Goal: Transaction & Acquisition: Purchase product/service

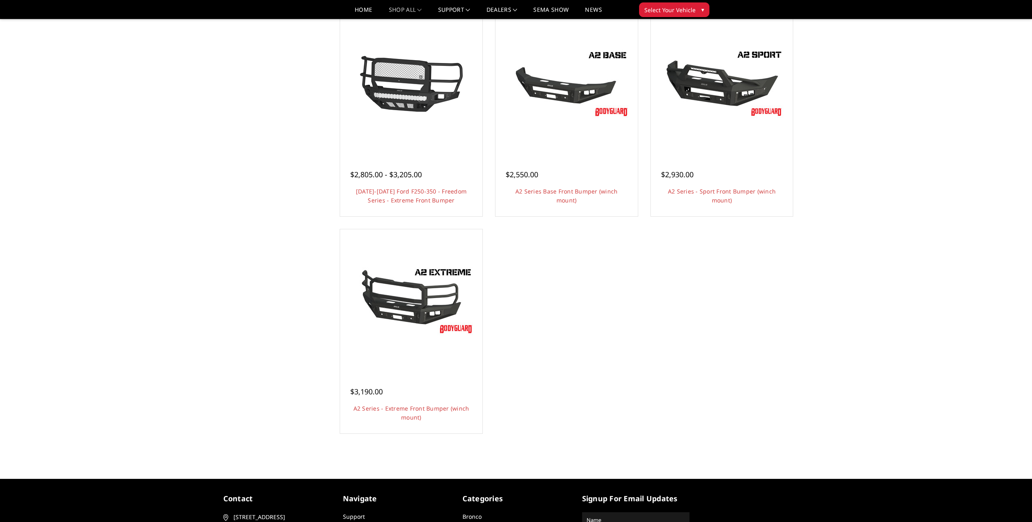
scroll to position [529, 0]
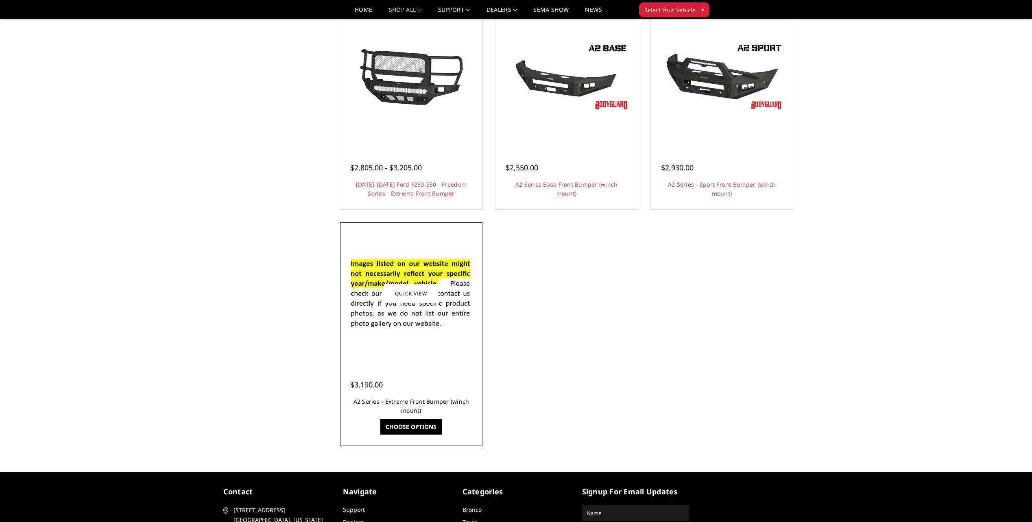
click at [425, 401] on link "A2 Series - Extreme Front Bumper (winch mount)" at bounding box center [411, 406] width 116 height 17
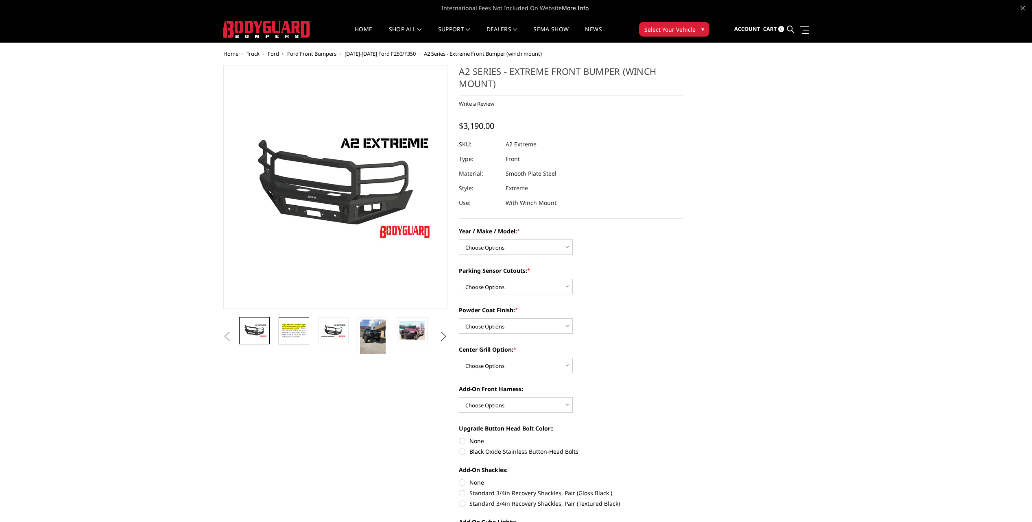
click at [295, 331] on img at bounding box center [294, 330] width 26 height 17
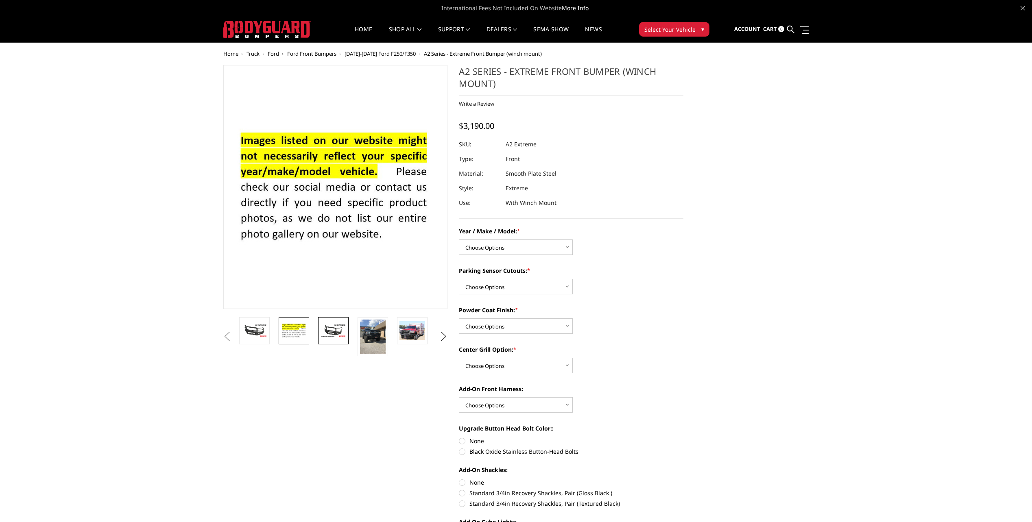
click at [333, 328] on img at bounding box center [333, 331] width 26 height 14
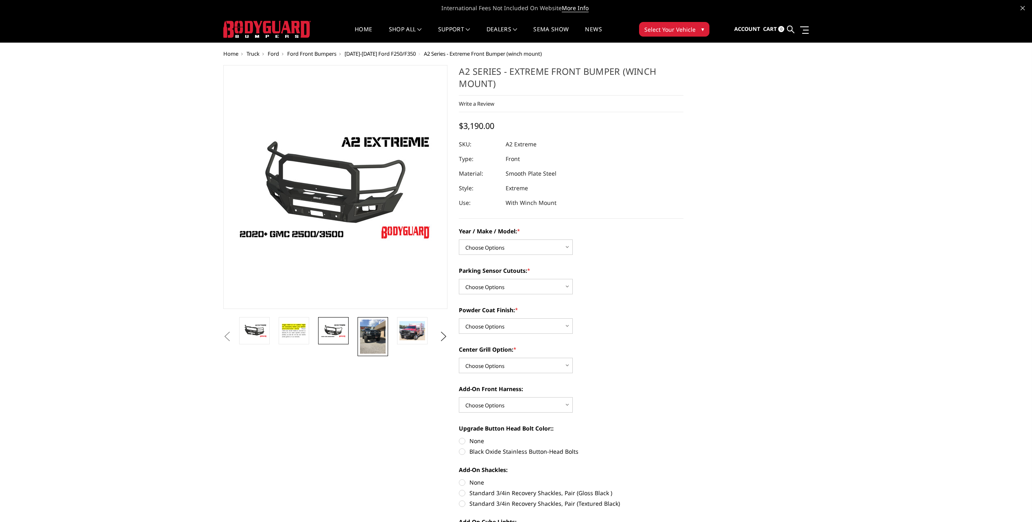
click at [373, 337] on img at bounding box center [373, 337] width 26 height 34
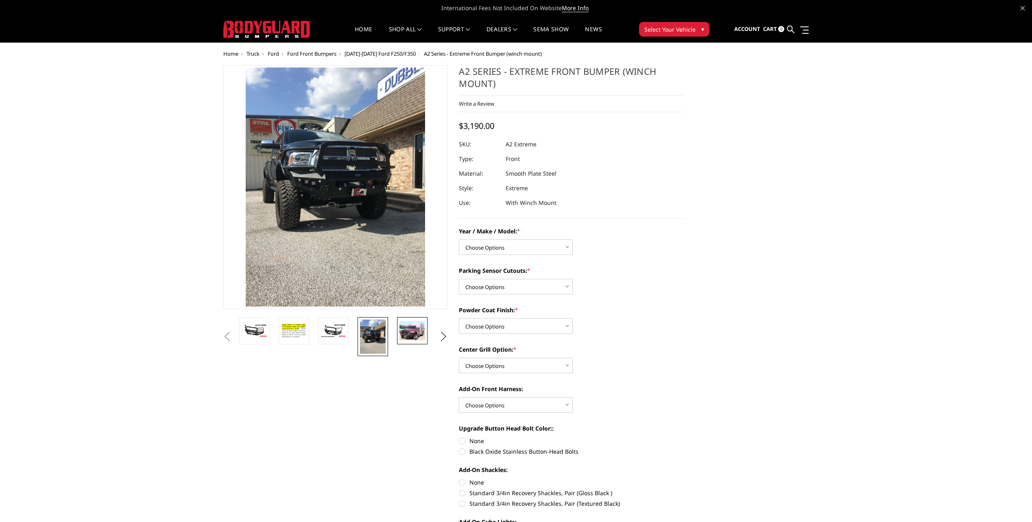
click at [413, 328] on img at bounding box center [412, 330] width 26 height 19
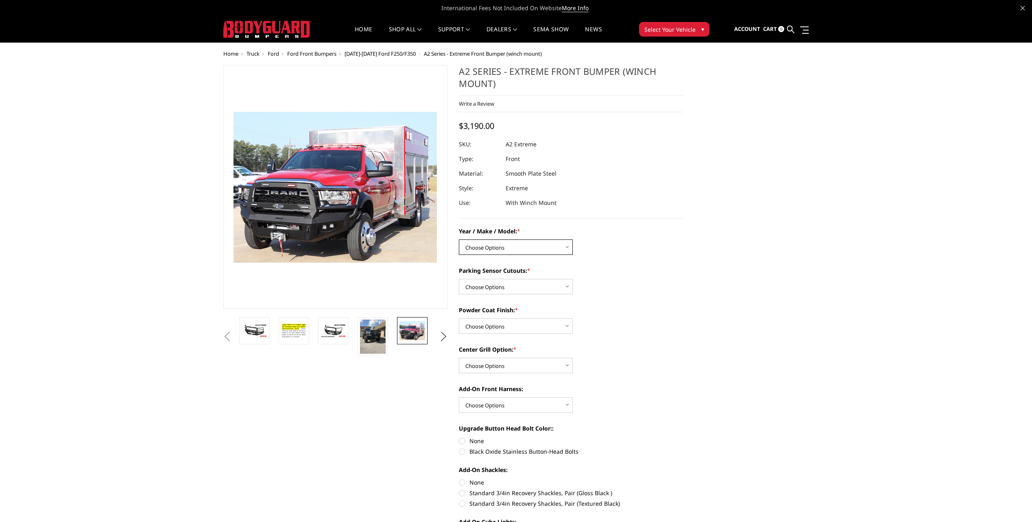
click at [569, 248] on select "Choose Options Chevrolet 20-23 2500 / 3500 Ford 17-22 F250 / F350 Ford 17-22 F4…" at bounding box center [516, 247] width 114 height 15
select select "826"
click at [459, 240] on select "Choose Options Chevrolet 20-23 2500 / 3500 Ford 17-22 F250 / F350 Ford 17-22 F4…" at bounding box center [516, 247] width 114 height 15
click at [566, 326] on select "Choose Options Bare metal (included) Texture Black Powder Coat" at bounding box center [516, 325] width 114 height 15
select select "518"
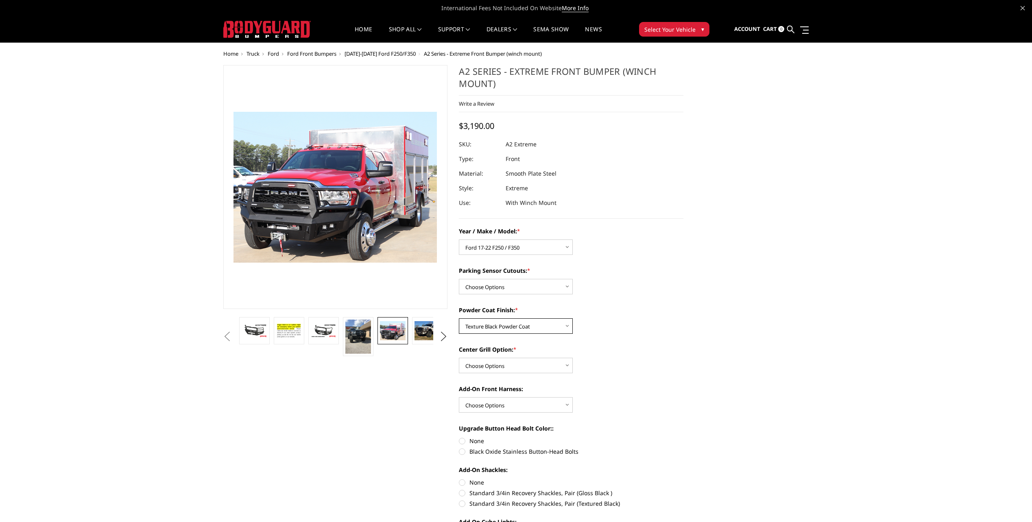
click at [459, 318] on select "Choose Options Bare metal (included) Texture Black Powder Coat" at bounding box center [516, 325] width 114 height 15
click at [566, 367] on select "Choose Options Add expanded metal in center grill Decline this option" at bounding box center [516, 365] width 114 height 15
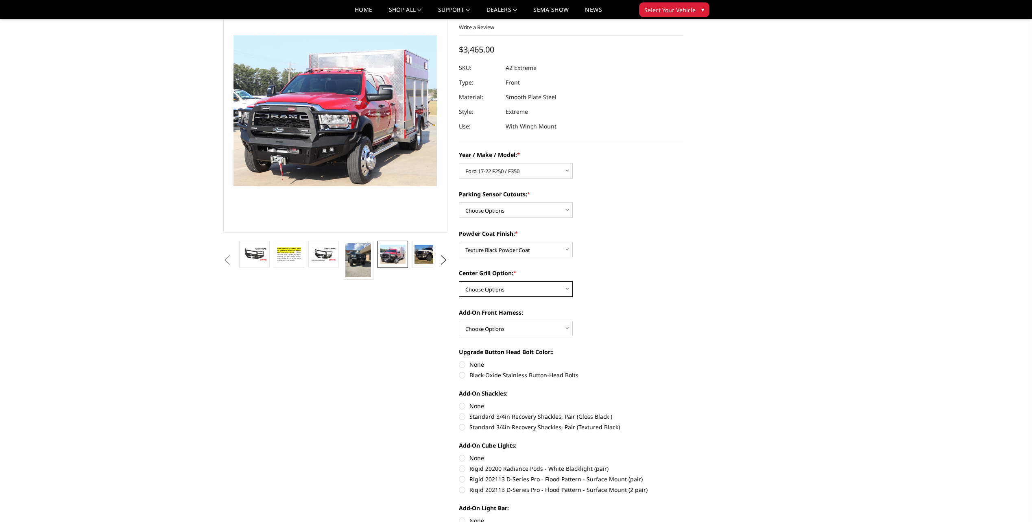
scroll to position [81, 0]
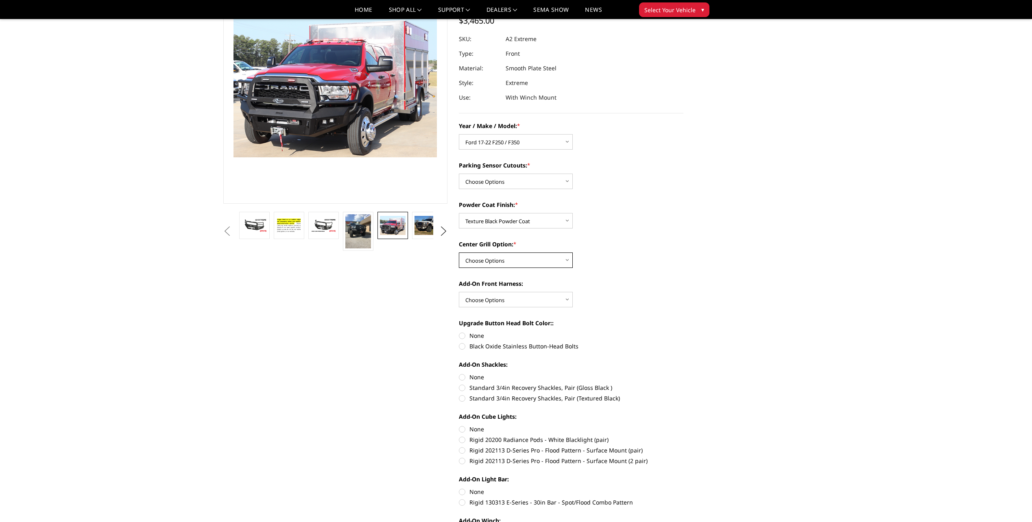
click at [566, 260] on select "Choose Options Add expanded metal in center grill Decline this option" at bounding box center [516, 260] width 114 height 15
select select "1081"
click at [459, 253] on select "Choose Options Add expanded metal in center grill Decline this option" at bounding box center [516, 260] width 114 height 15
click at [566, 302] on select "Choose Options WITH front camera harness WITHOUT front camera harness" at bounding box center [516, 299] width 114 height 15
select select "1696"
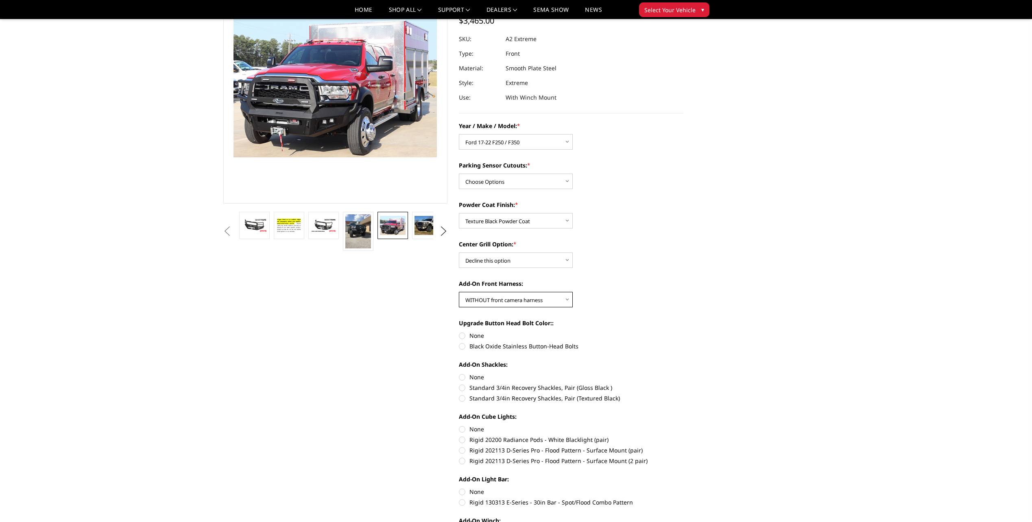
click at [459, 292] on select "Choose Options WITH front camera harness WITHOUT front camera harness" at bounding box center [516, 299] width 114 height 15
click at [462, 334] on label "None" at bounding box center [571, 335] width 224 height 9
click at [459, 332] on input "None" at bounding box center [459, 331] width 0 height 0
radio input "true"
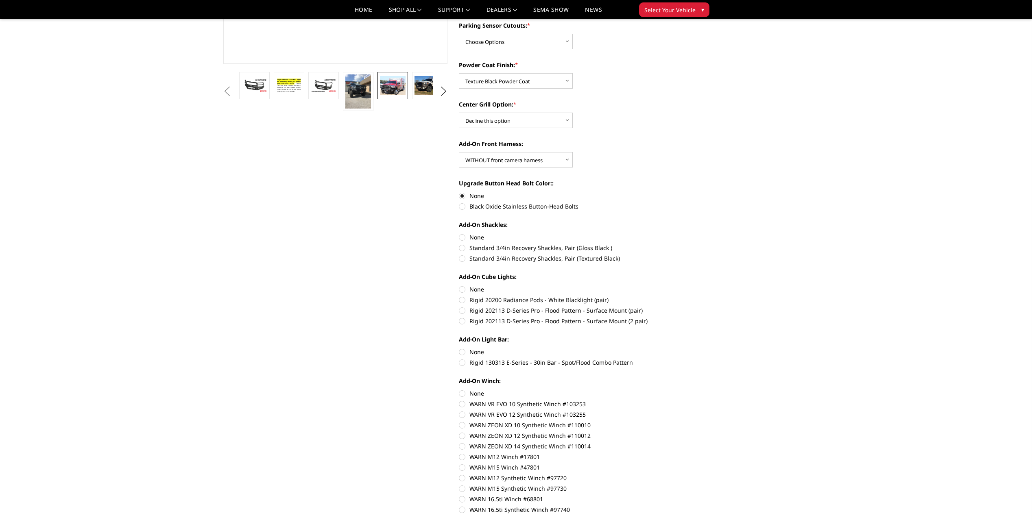
scroll to position [244, 0]
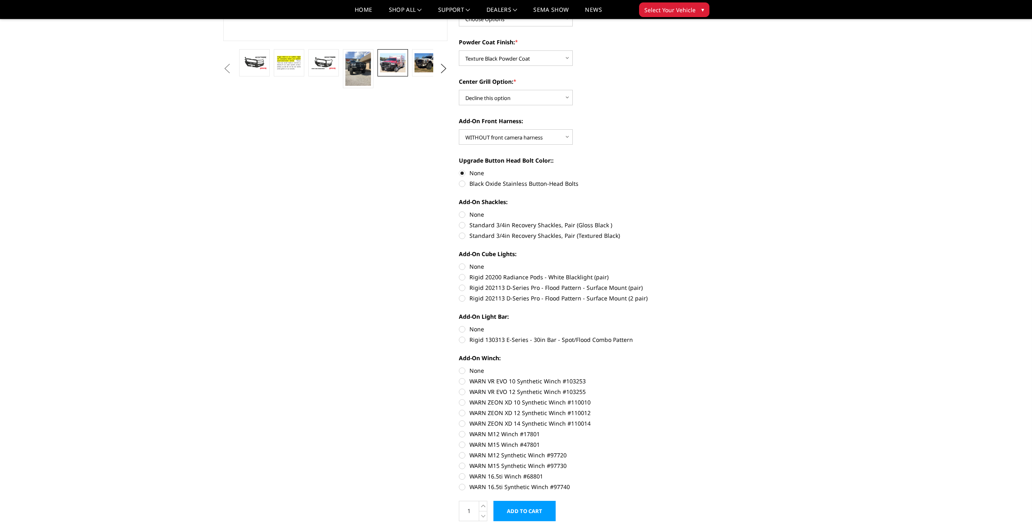
click at [462, 278] on label "Rigid 20200 Radiance Pods - White Blacklight (pair)" at bounding box center [571, 277] width 224 height 9
click at [683, 263] on input "Rigid 20200 Radiance Pods - White Blacklight (pair)" at bounding box center [683, 262] width 0 height 0
radio input "true"
click at [463, 341] on label "Rigid 130313 E-Series - 30in Bar - Spot/Flood Combo Pattern" at bounding box center [571, 339] width 224 height 9
click at [683, 325] on input "Rigid 130313 E-Series - 30in Bar - Spot/Flood Combo Pattern" at bounding box center [683, 325] width 0 height 0
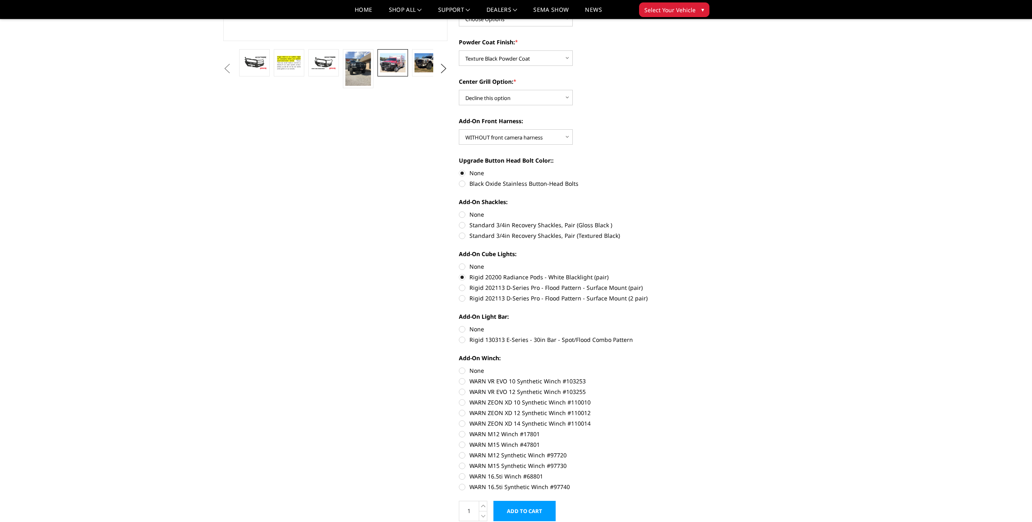
radio input "true"
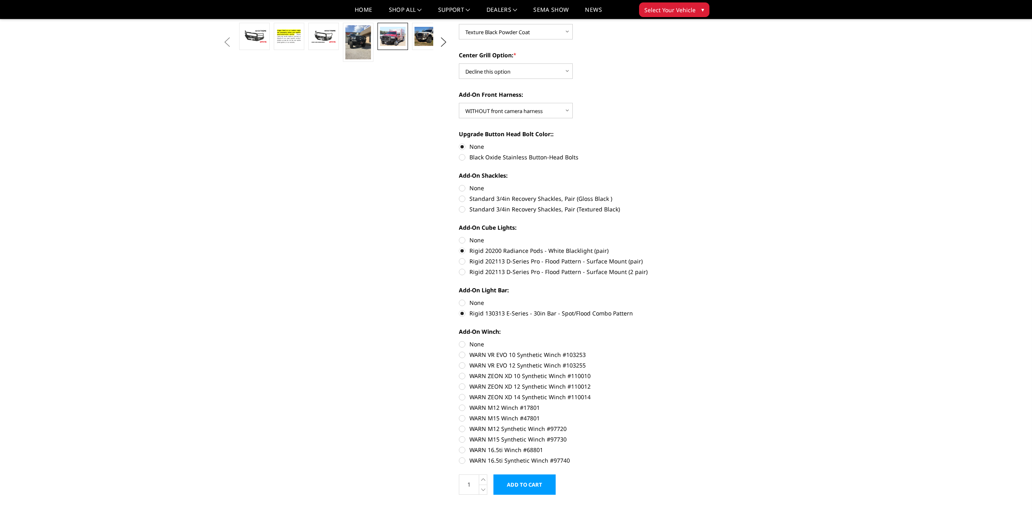
scroll to position [325, 0]
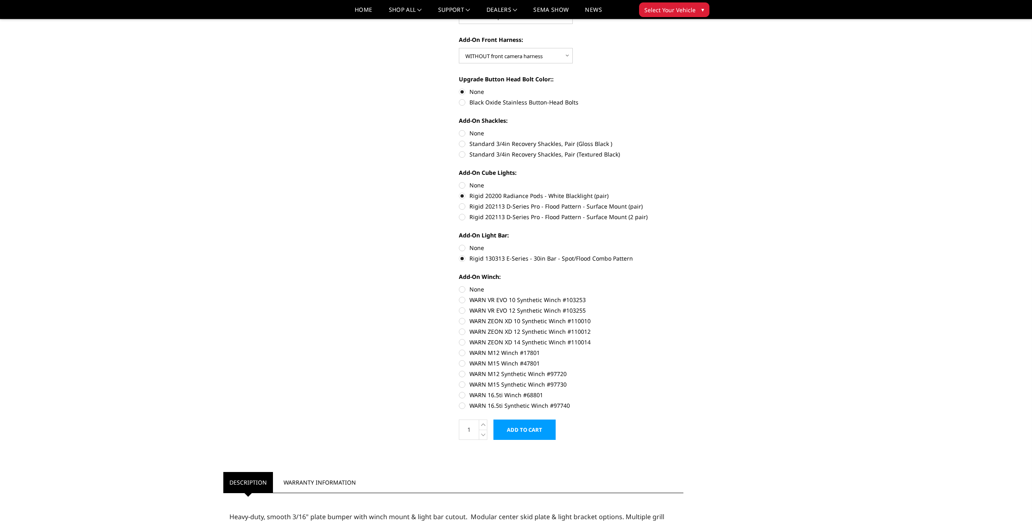
click at [462, 408] on label "WARN 16.5ti Synthetic Winch #97740" at bounding box center [571, 405] width 224 height 9
click at [683, 391] on input "WARN 16.5ti Synthetic Winch #97740" at bounding box center [683, 391] width 0 height 0
radio input "true"
click at [525, 430] on input "Add to Cart" at bounding box center [524, 430] width 62 height 20
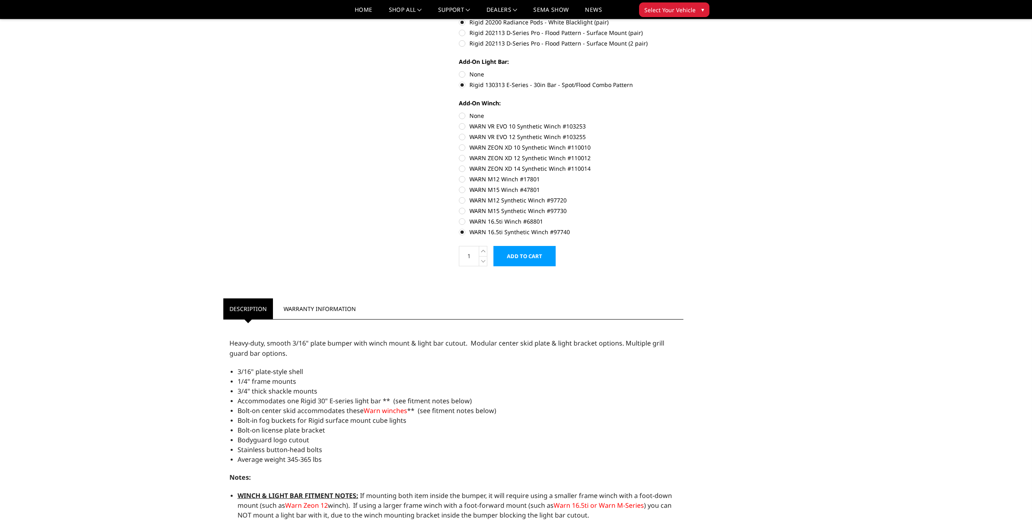
scroll to position [296, 0]
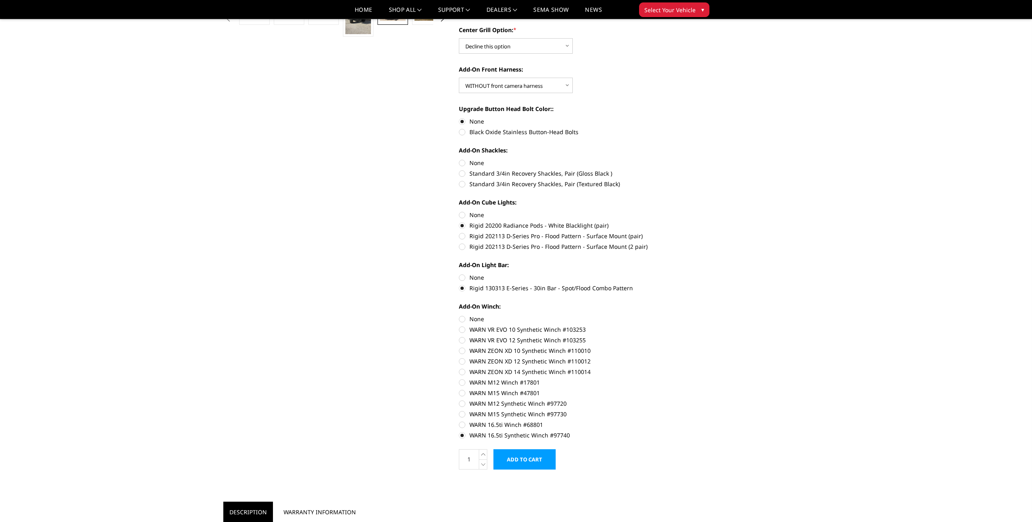
click at [461, 362] on label "WARN ZEON XD 12 Synthetic Winch #110012" at bounding box center [571, 361] width 224 height 9
click at [683, 347] on input "WARN ZEON XD 12 Synthetic Winch #110012" at bounding box center [683, 346] width 0 height 0
radio input "true"
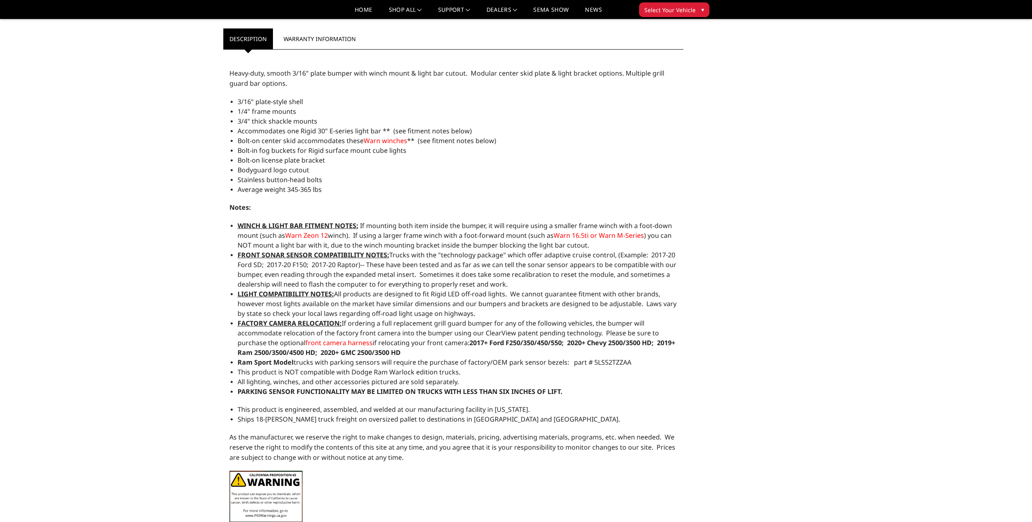
scroll to position [580, 0]
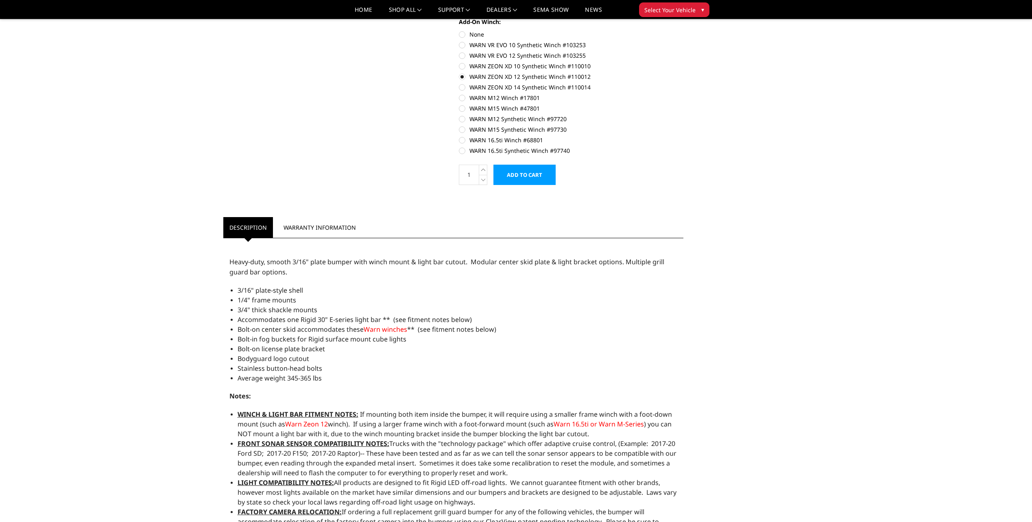
click at [533, 183] on input "Add to Cart" at bounding box center [524, 175] width 62 height 20
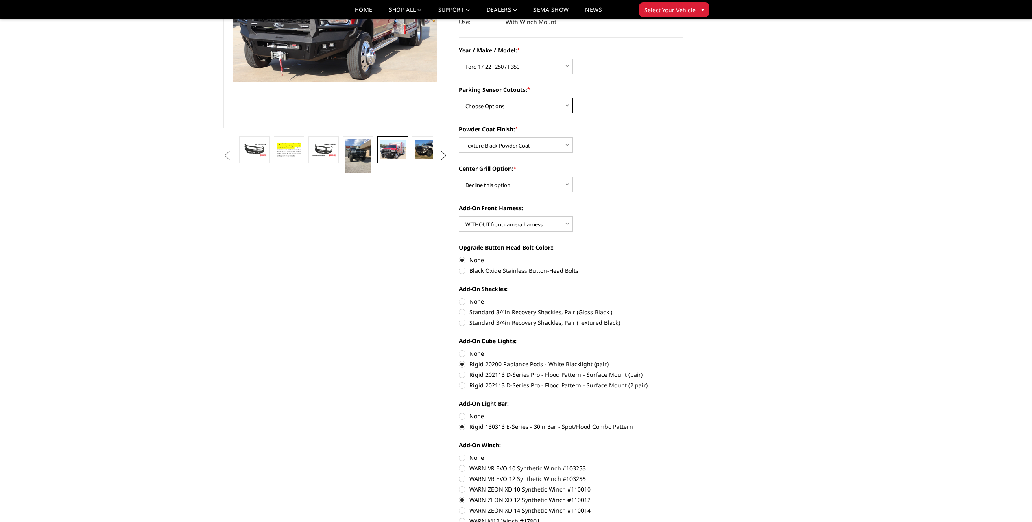
scroll to position [133, 0]
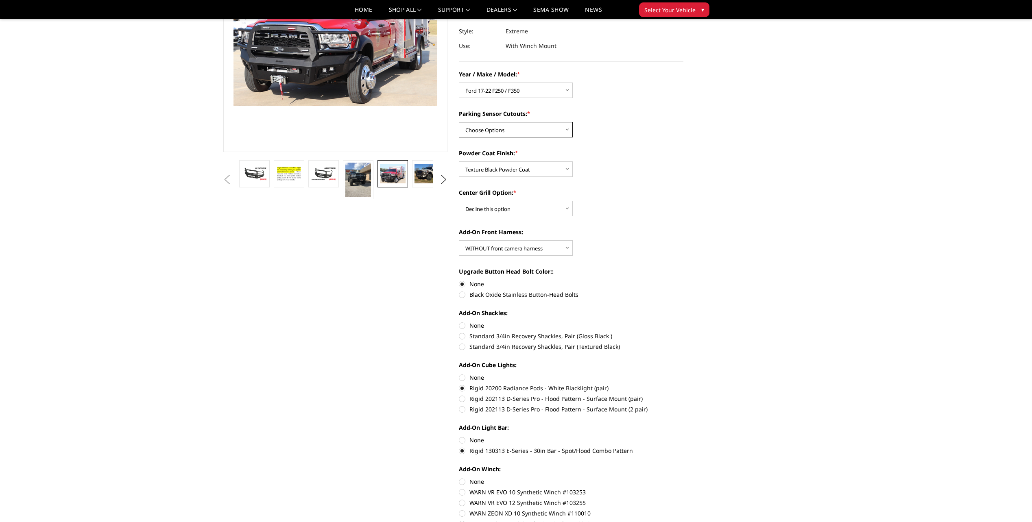
click at [570, 131] on select "Choose Options Yes - I have front parking sensors No - I do NOT have parking se…" at bounding box center [516, 129] width 114 height 15
select select "541"
click at [459, 122] on select "Choose Options Yes - I have front parking sensors No - I do NOT have parking se…" at bounding box center [516, 129] width 114 height 15
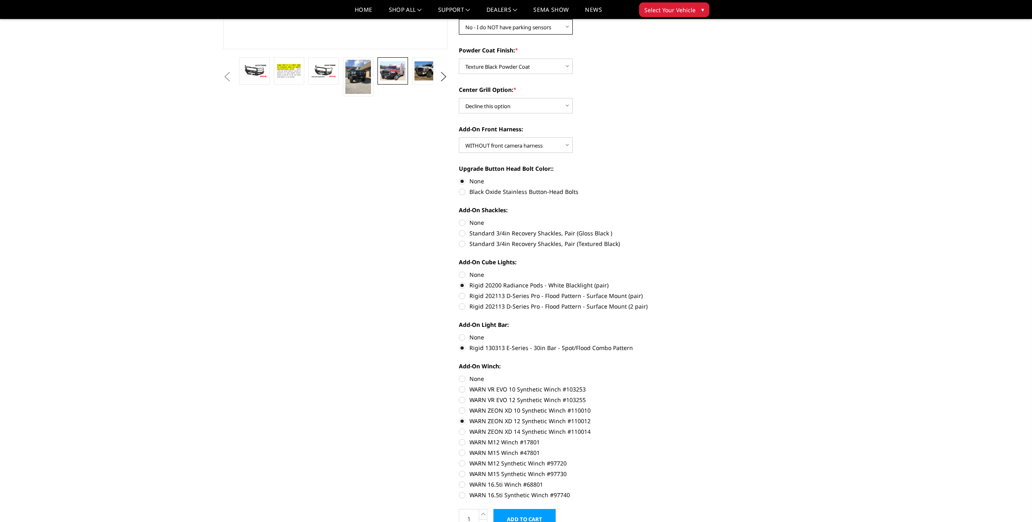
scroll to position [377, 0]
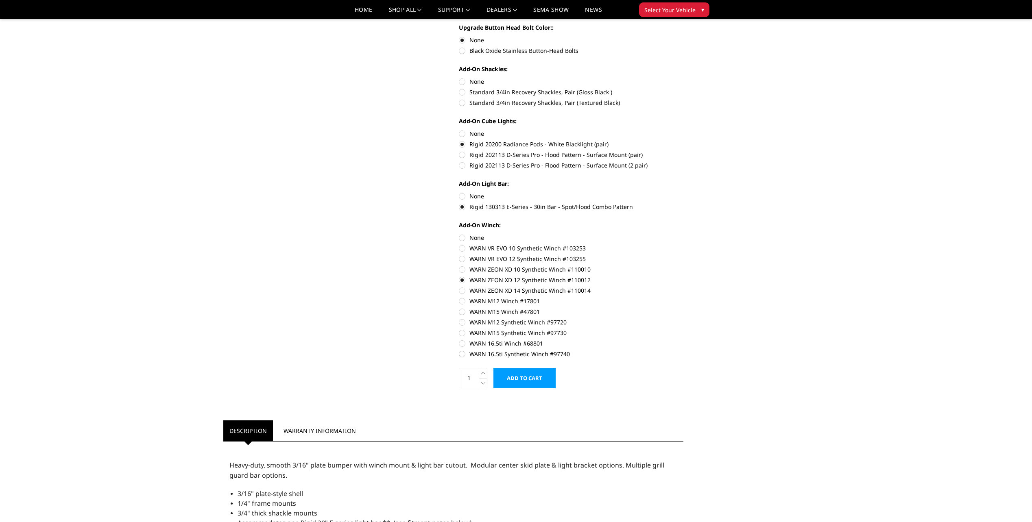
click at [534, 373] on input "Add to Cart" at bounding box center [524, 378] width 62 height 20
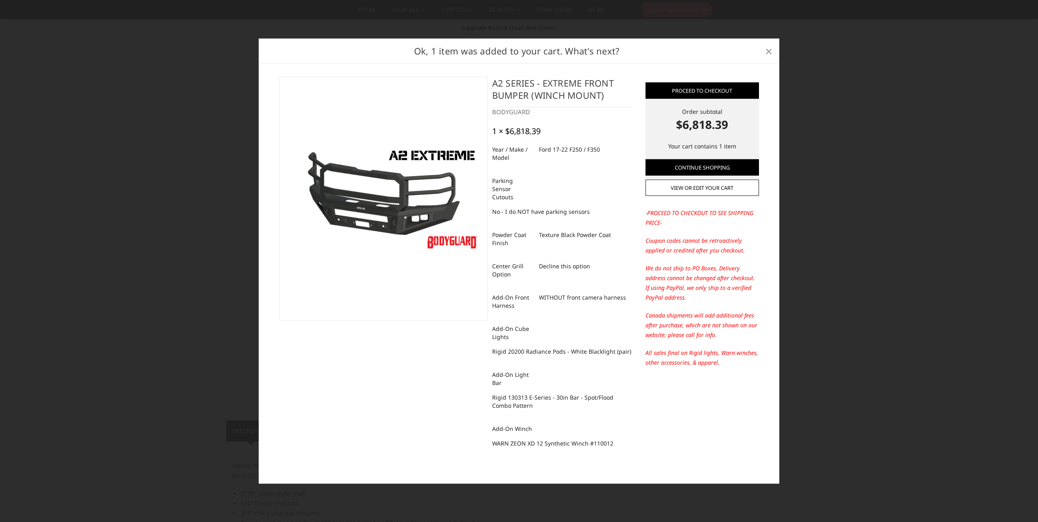
click at [768, 59] on span "×" at bounding box center [768, 50] width 7 height 17
